Goal: Task Accomplishment & Management: Use online tool/utility

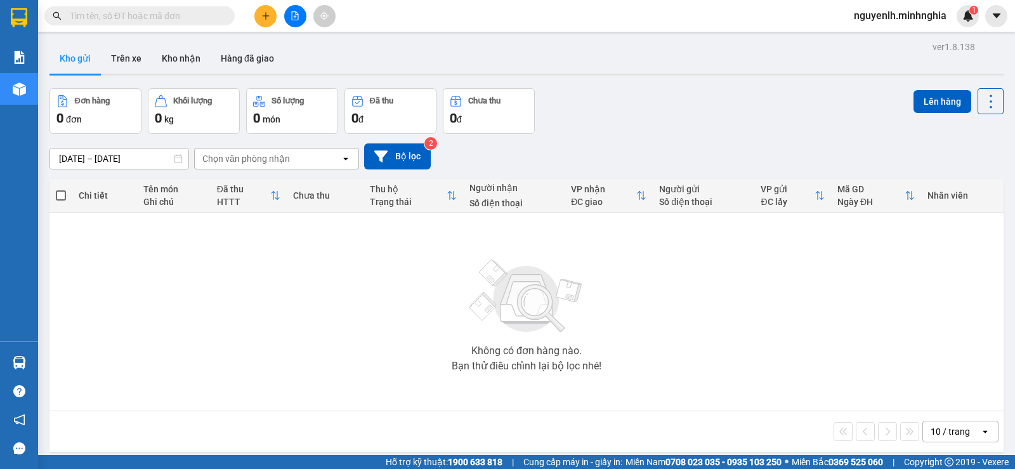
click at [156, 10] on input "text" at bounding box center [145, 16] width 150 height 14
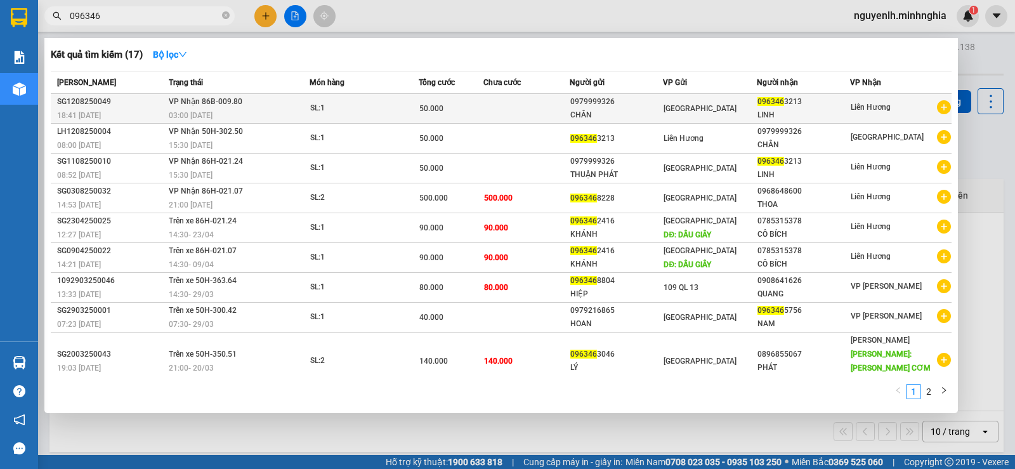
type input "096346"
click at [773, 105] on span "096346" at bounding box center [771, 101] width 27 height 9
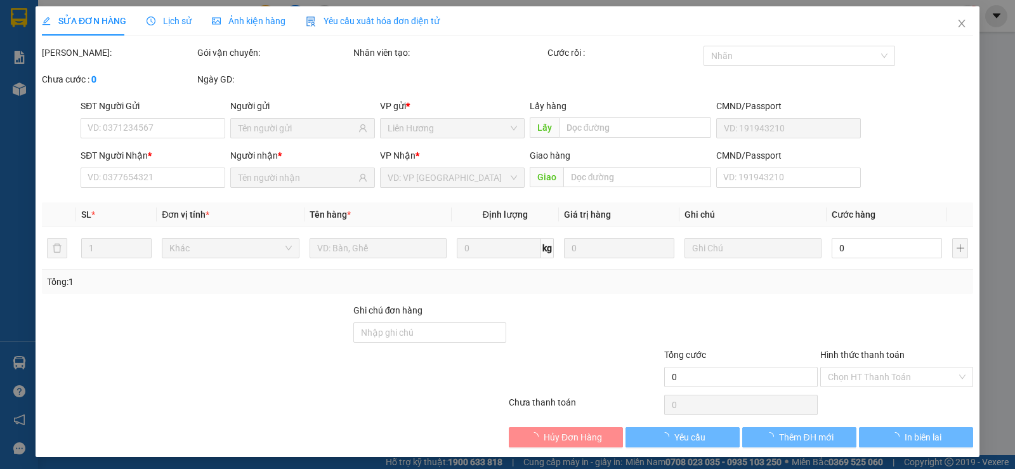
type input "0979999326"
type input "CHÂN"
type input "0963463213"
type input "LINH"
type input "50.000"
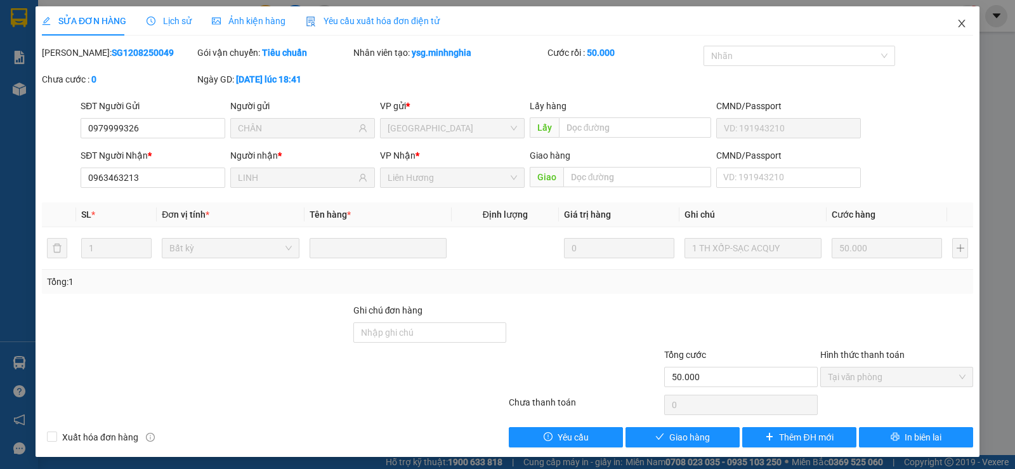
click at [957, 27] on icon "close" at bounding box center [962, 23] width 10 height 10
